Goal: Use online tool/utility: Utilize a website feature to perform a specific function

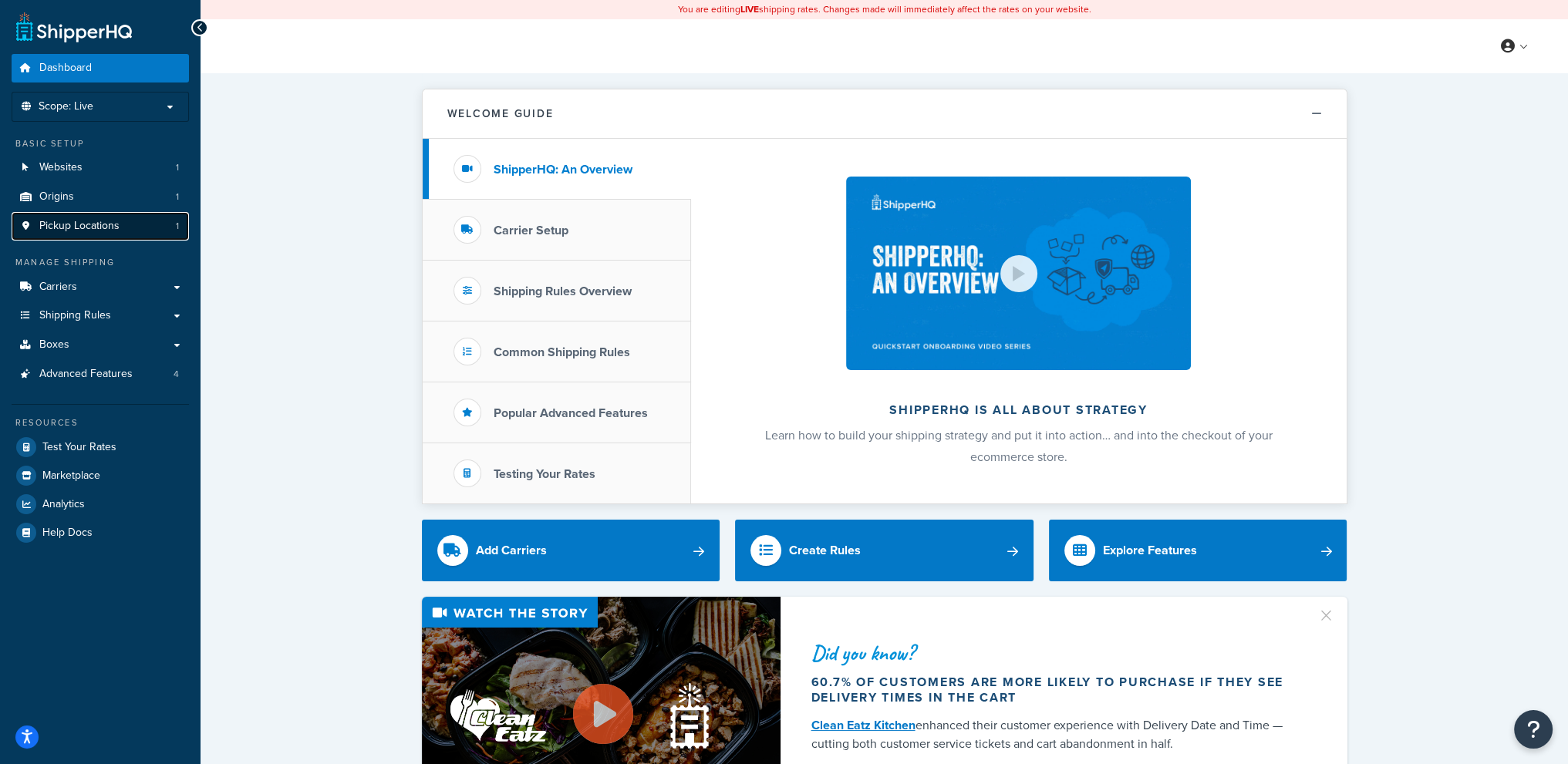
click at [82, 226] on span "Pickup Locations" at bounding box center [79, 226] width 80 height 13
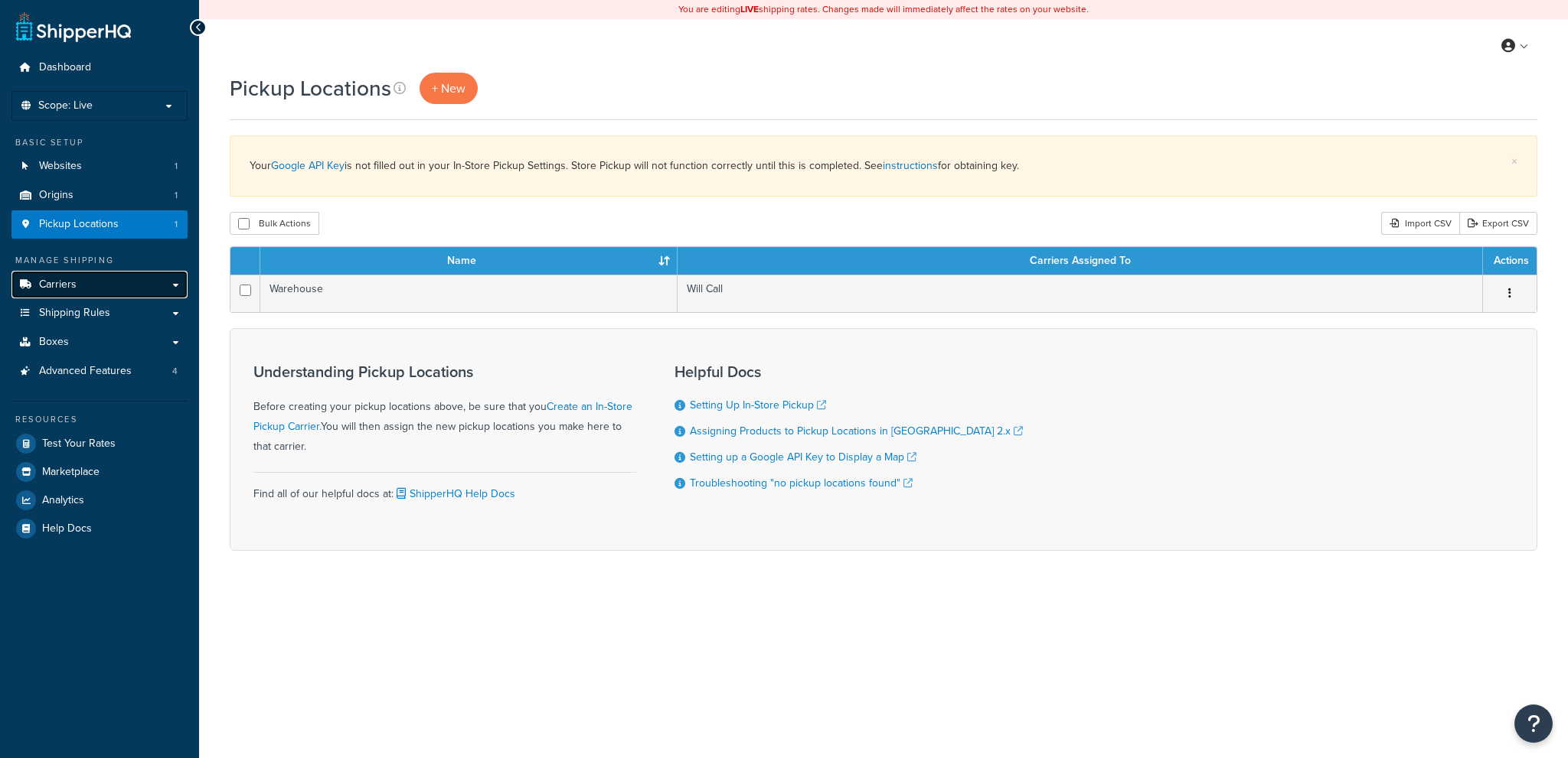
click at [98, 292] on link "Carriers" at bounding box center [100, 285] width 176 height 28
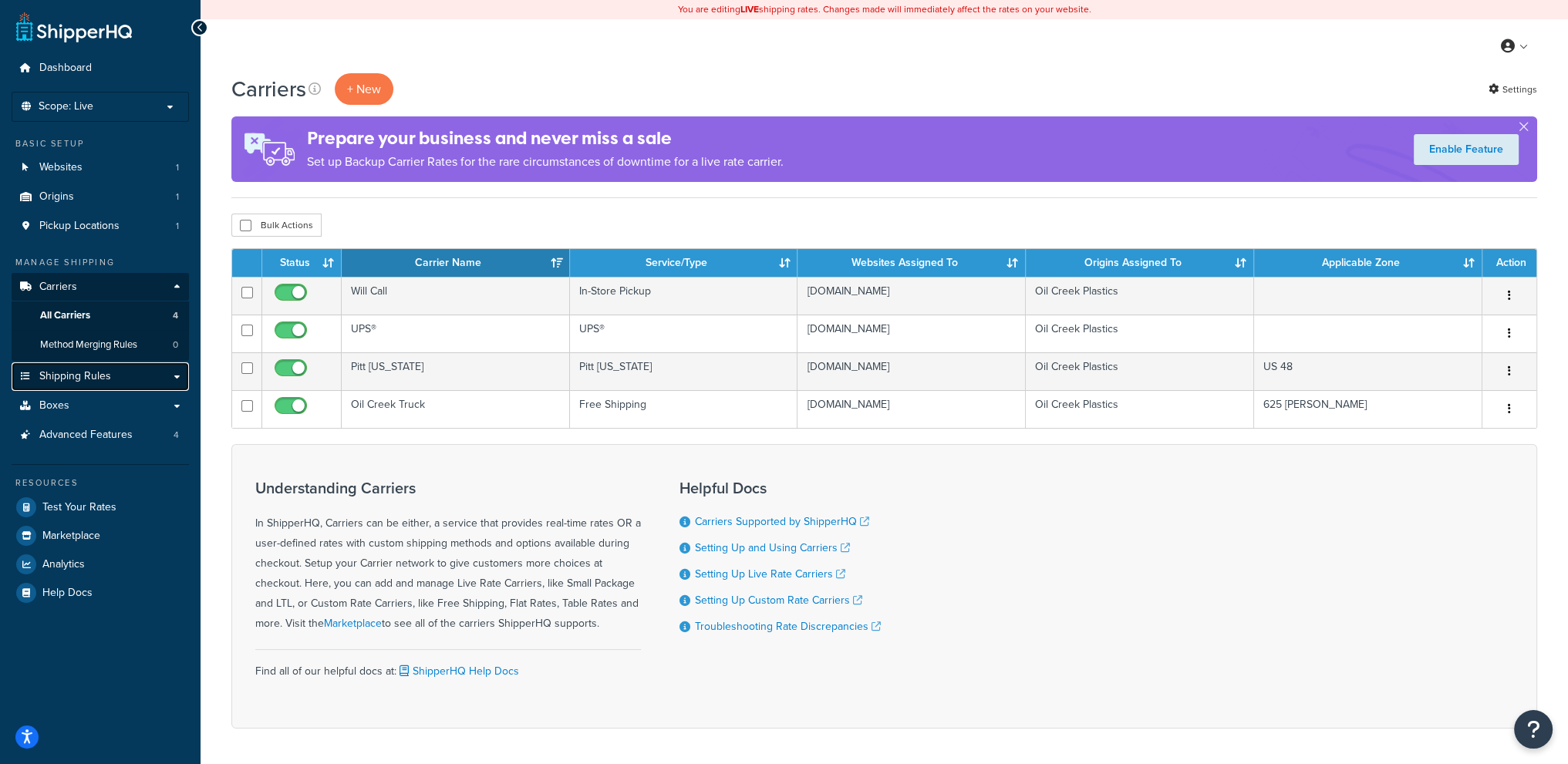
click at [98, 376] on span "Shipping Rules" at bounding box center [76, 376] width 72 height 13
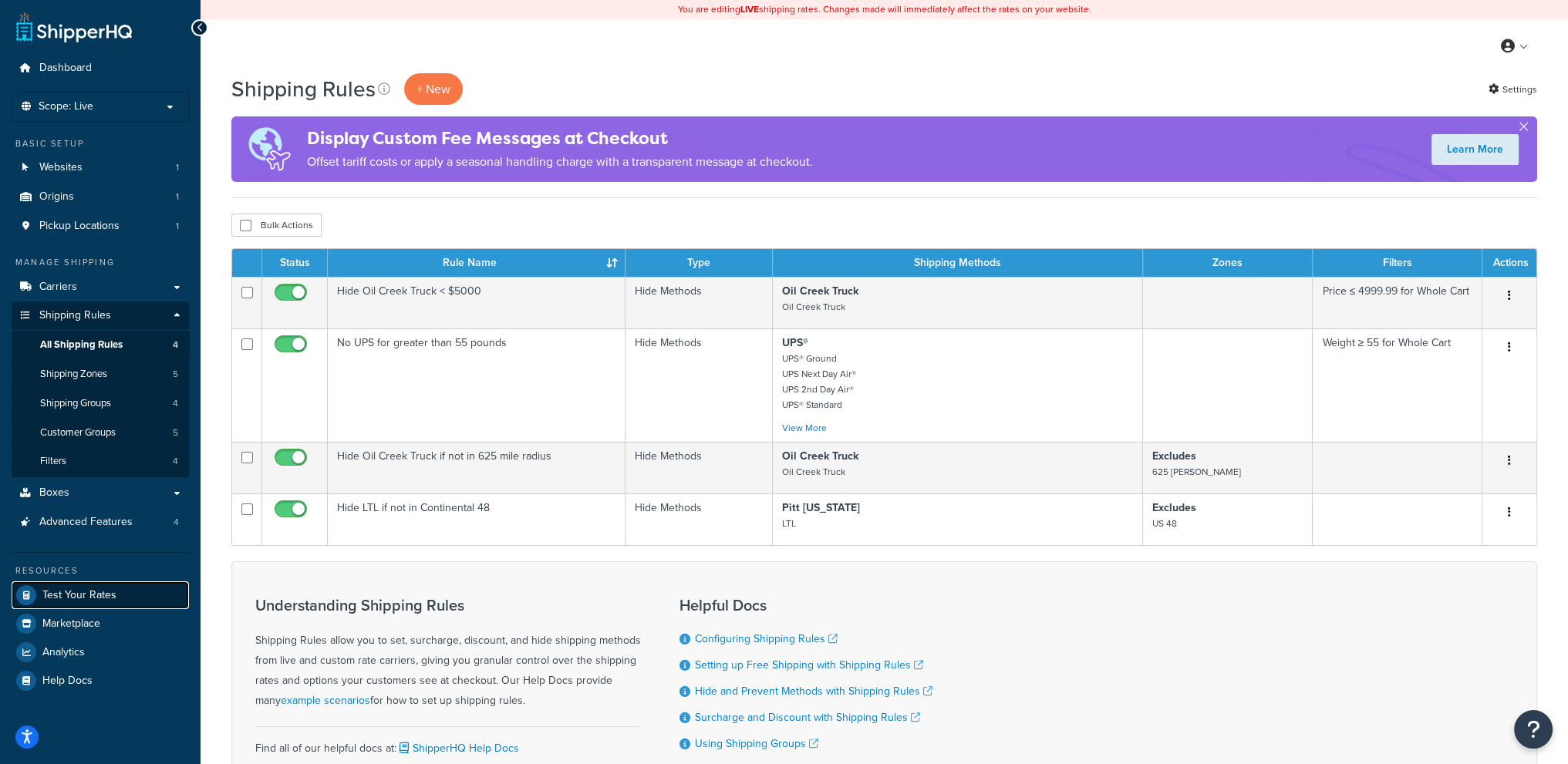
click at [109, 590] on span "Test Your Rates" at bounding box center [79, 596] width 74 height 13
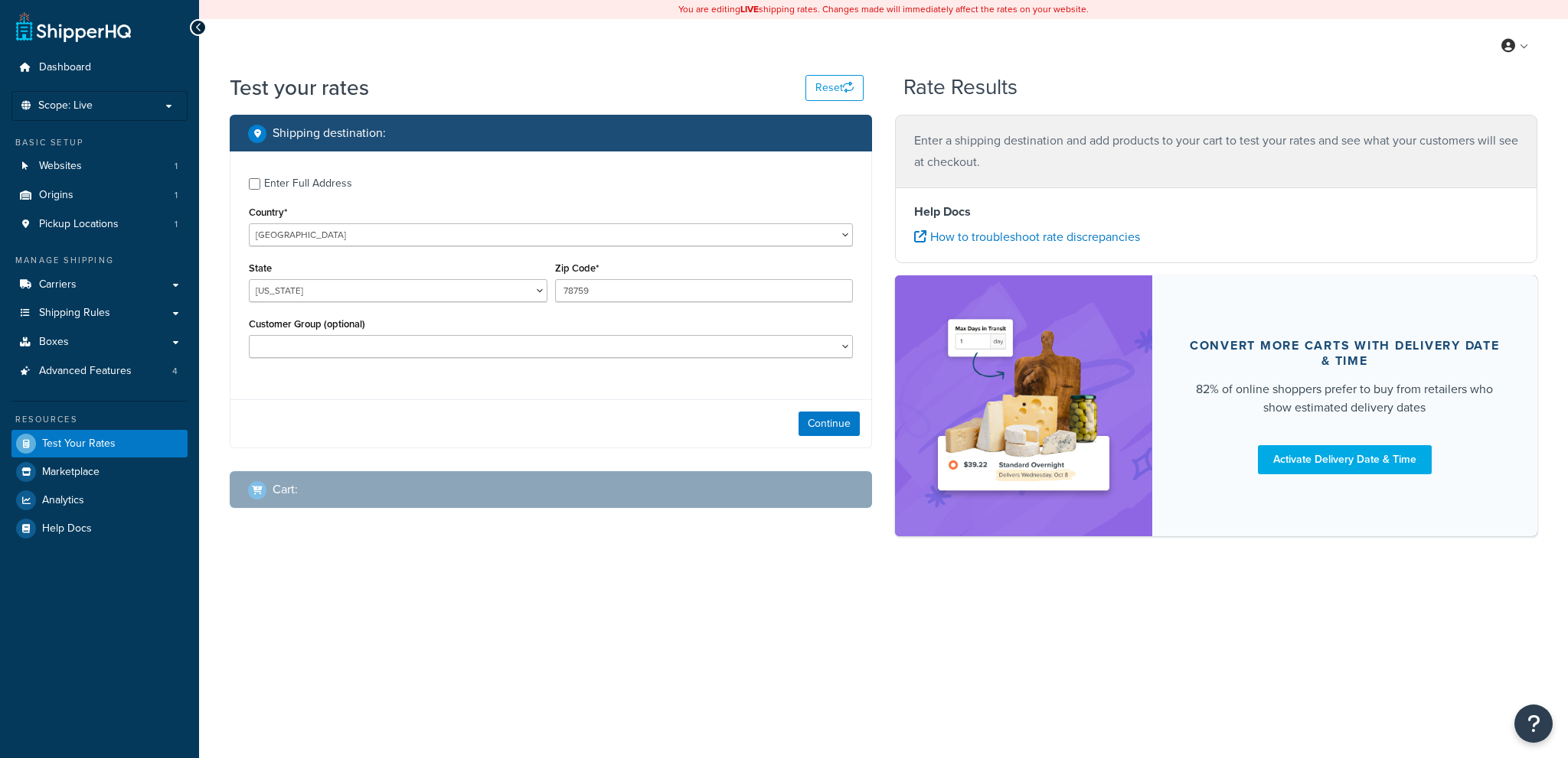
select select "[GEOGRAPHIC_DATA]"
click at [818, 424] on button "Continue" at bounding box center [829, 424] width 61 height 25
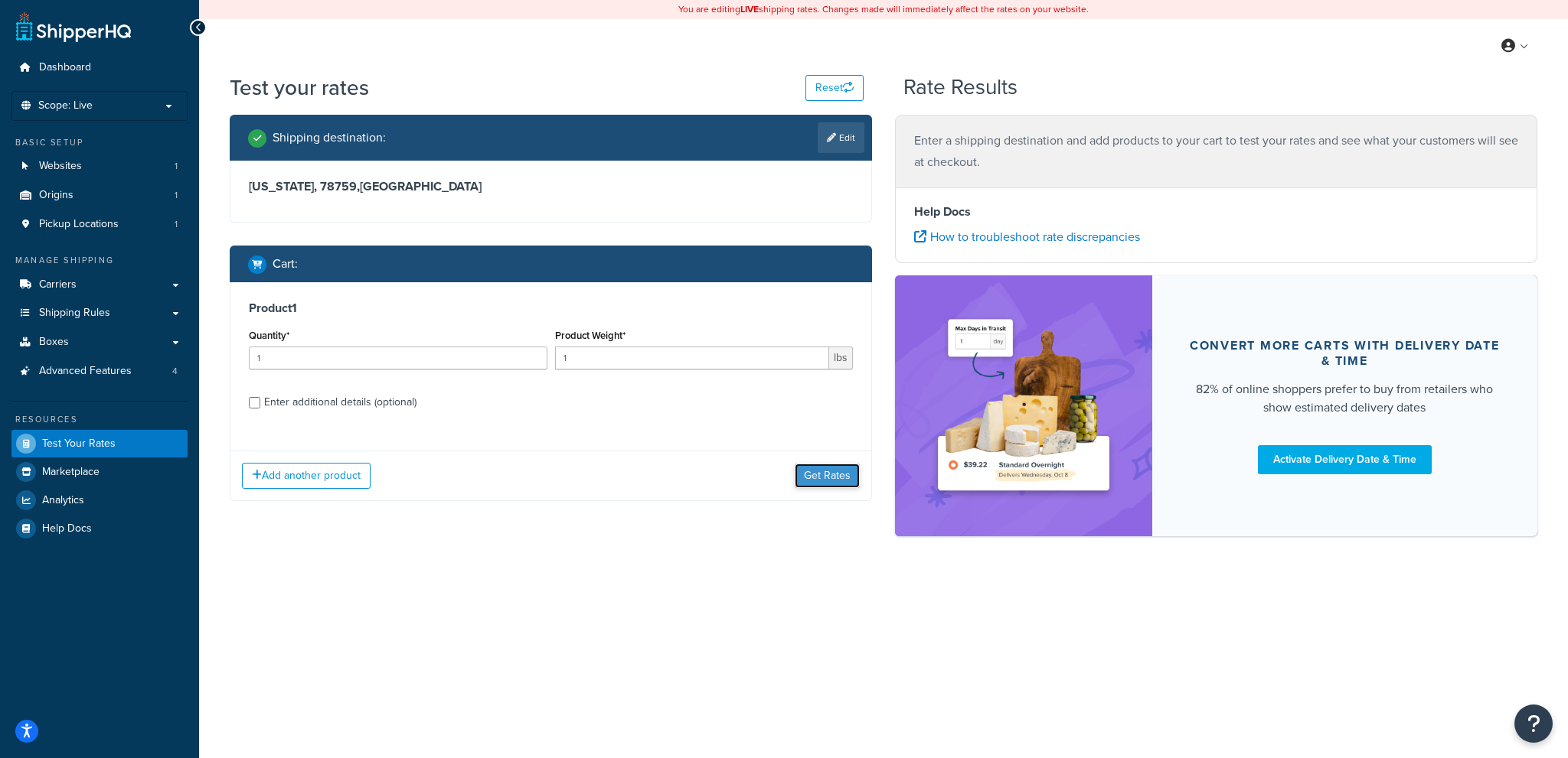
click at [836, 479] on button "Get Rates" at bounding box center [827, 476] width 65 height 25
